Goal: Use online tool/utility: Utilize a website feature to perform a specific function

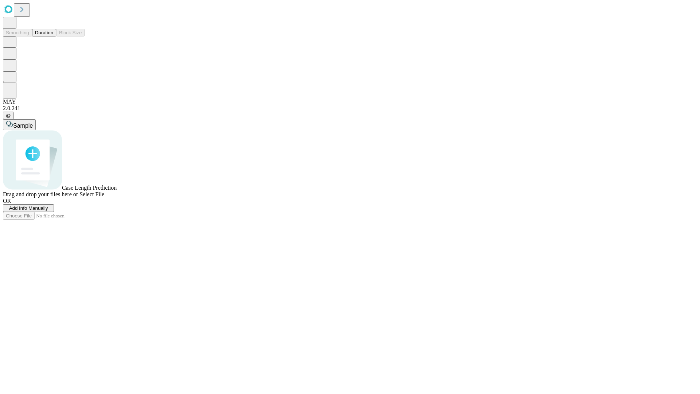
click at [53, 36] on button "Duration" at bounding box center [44, 33] width 24 height 8
click at [104, 197] on span "Select File" at bounding box center [91, 194] width 25 height 6
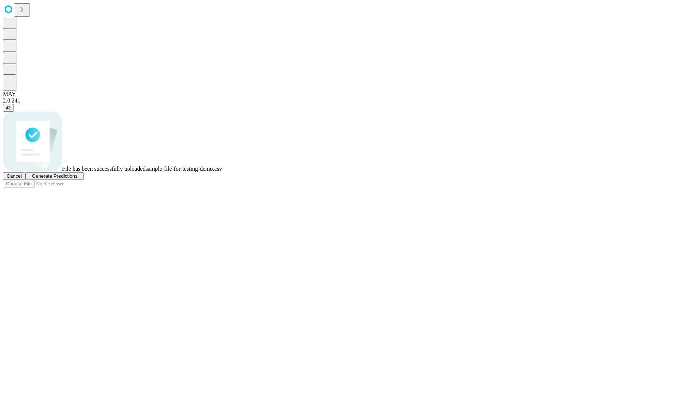
click at [77, 179] on span "Generate Predictions" at bounding box center [55, 175] width 46 height 5
